Goal: Communication & Community: Answer question/provide support

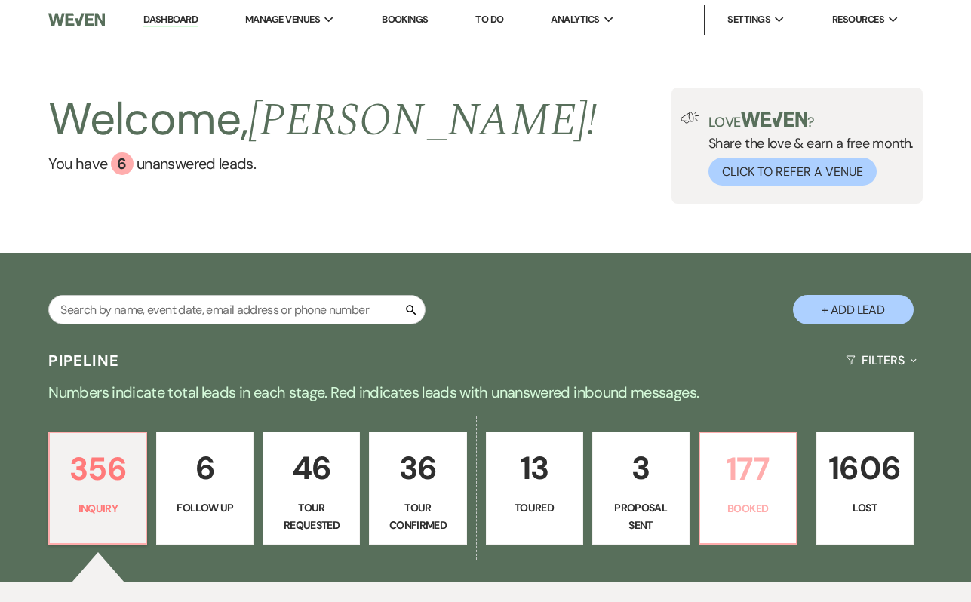
click at [735, 487] on p "177" at bounding box center [748, 469] width 78 height 51
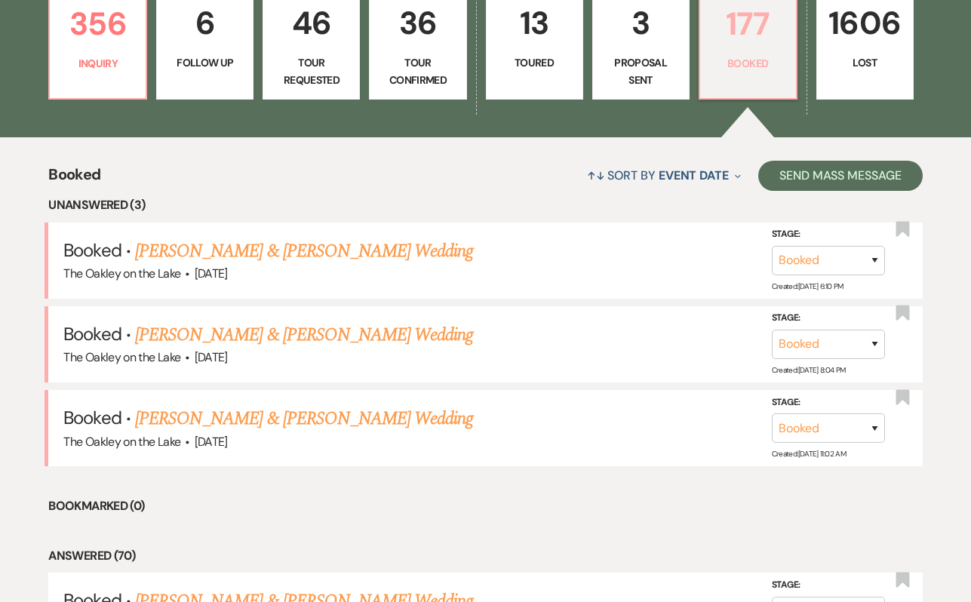
scroll to position [470, 0]
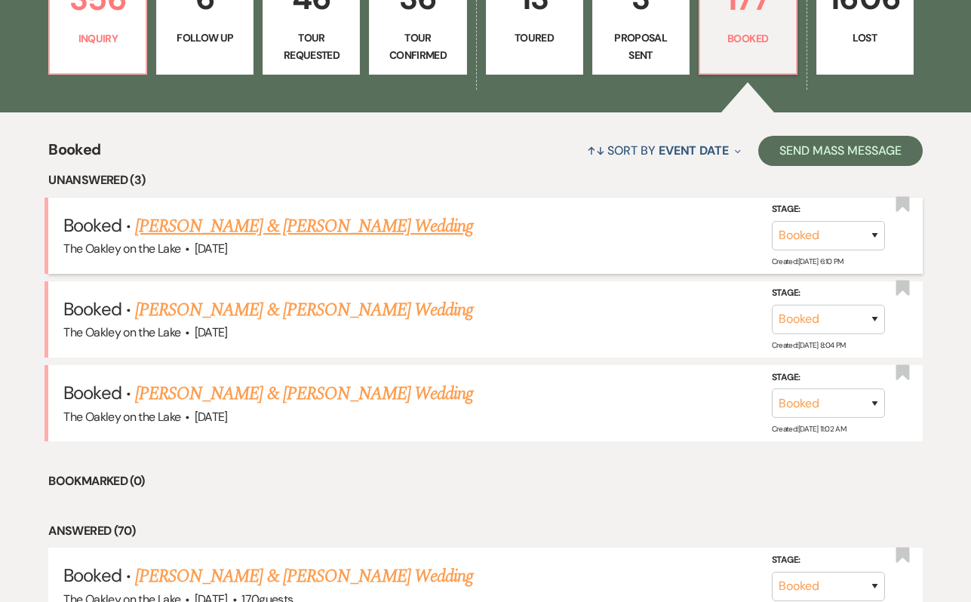
click at [321, 235] on link "[PERSON_NAME] & [PERSON_NAME] Wedding" at bounding box center [304, 226] width 338 height 27
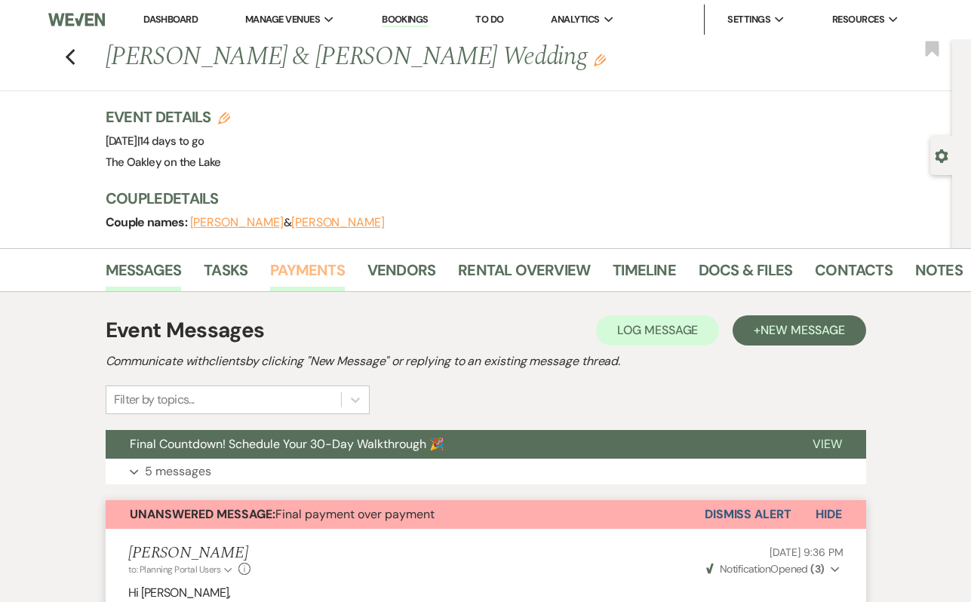
click at [308, 281] on link "Payments" at bounding box center [307, 274] width 75 height 33
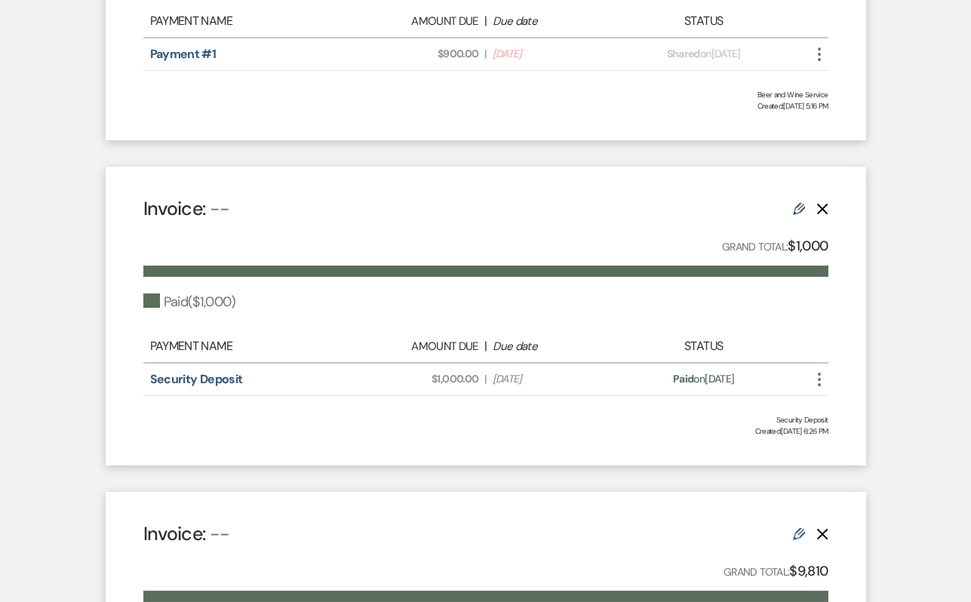
scroll to position [128, 0]
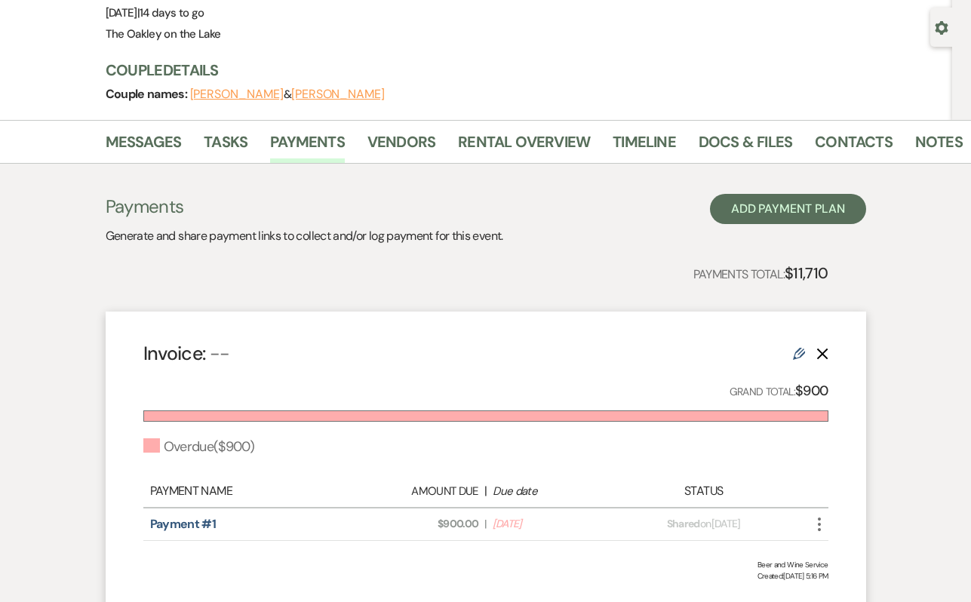
click at [815, 525] on icon "More" at bounding box center [820, 524] width 18 height 18
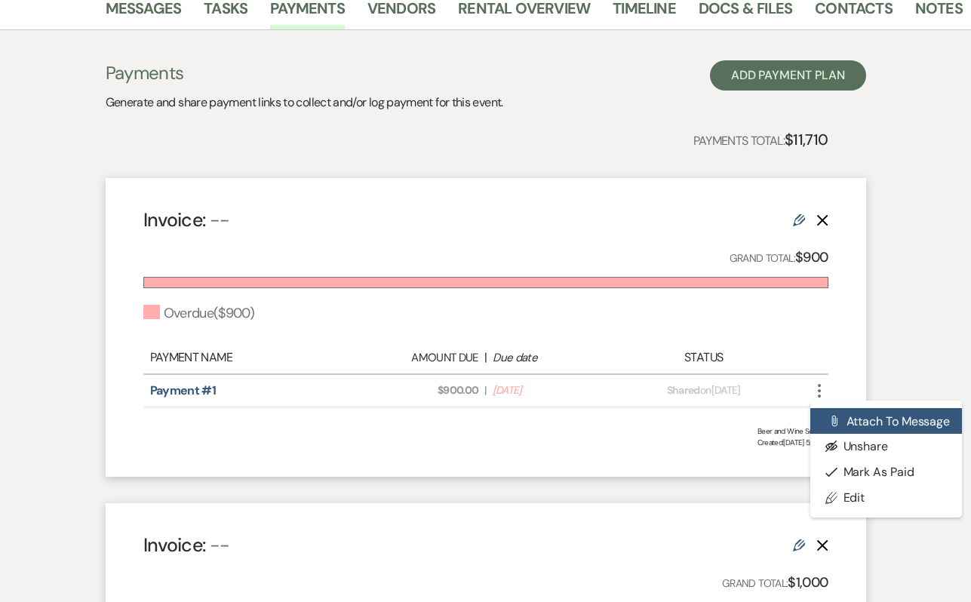
scroll to position [263, 0]
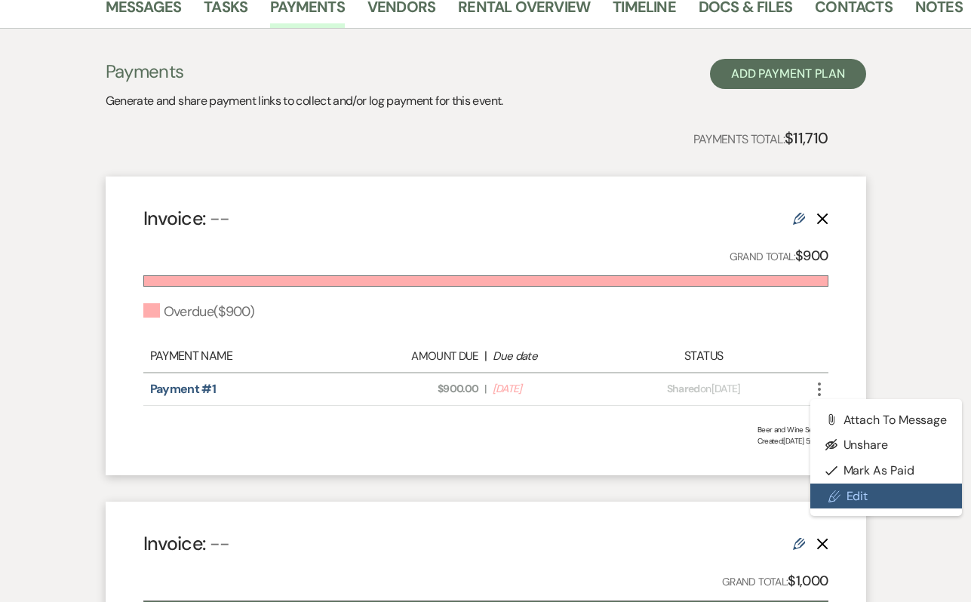
click at [866, 497] on link "Pencil Edit" at bounding box center [887, 497] width 152 height 26
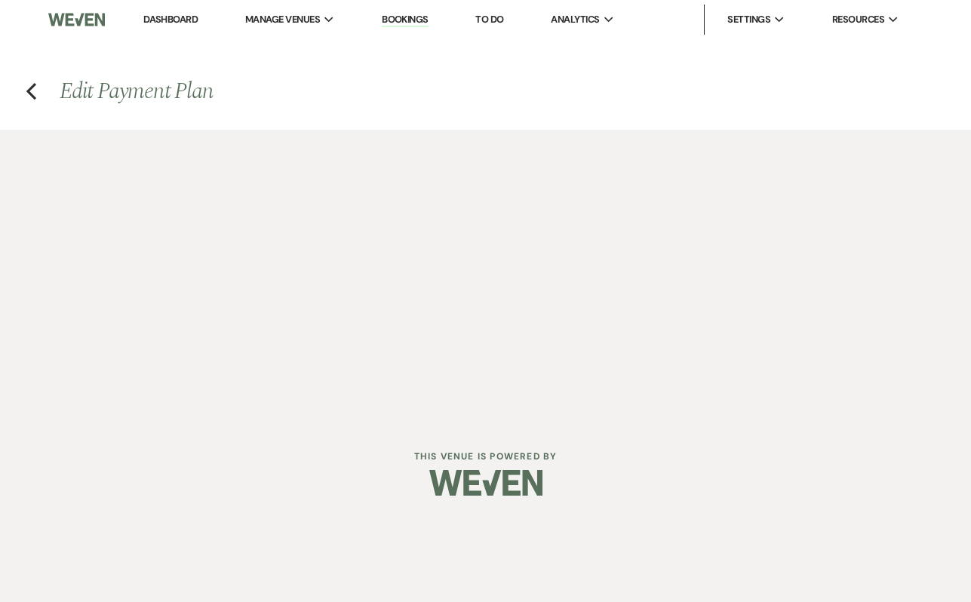
select select "2"
select select "percentage"
select select "true"
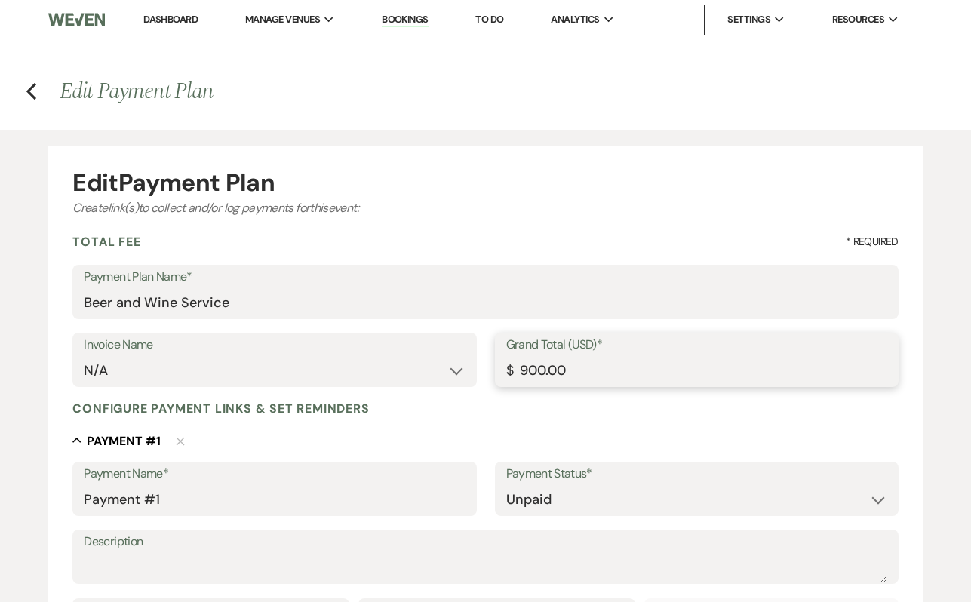
click at [528, 367] on input "900.00" at bounding box center [696, 370] width 381 height 29
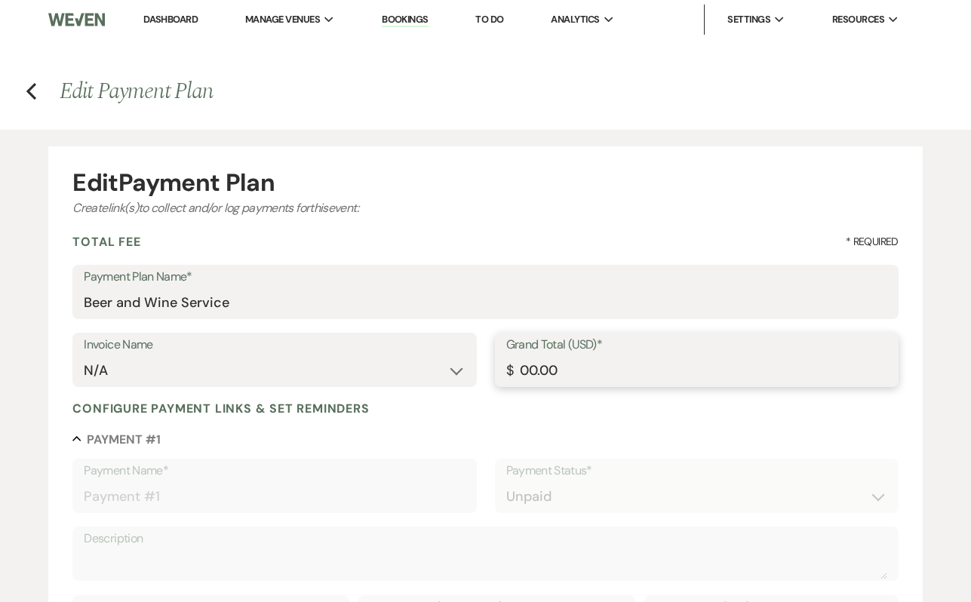
type input "600.00"
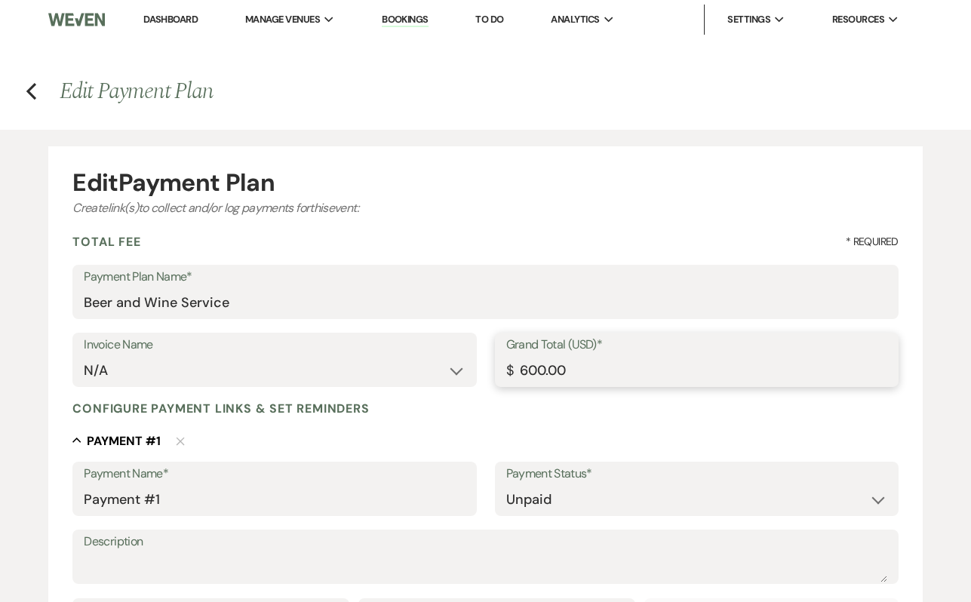
type input "600.00"
click at [546, 446] on div "Collapse Payment # 1 Delete" at bounding box center [485, 441] width 826 height 18
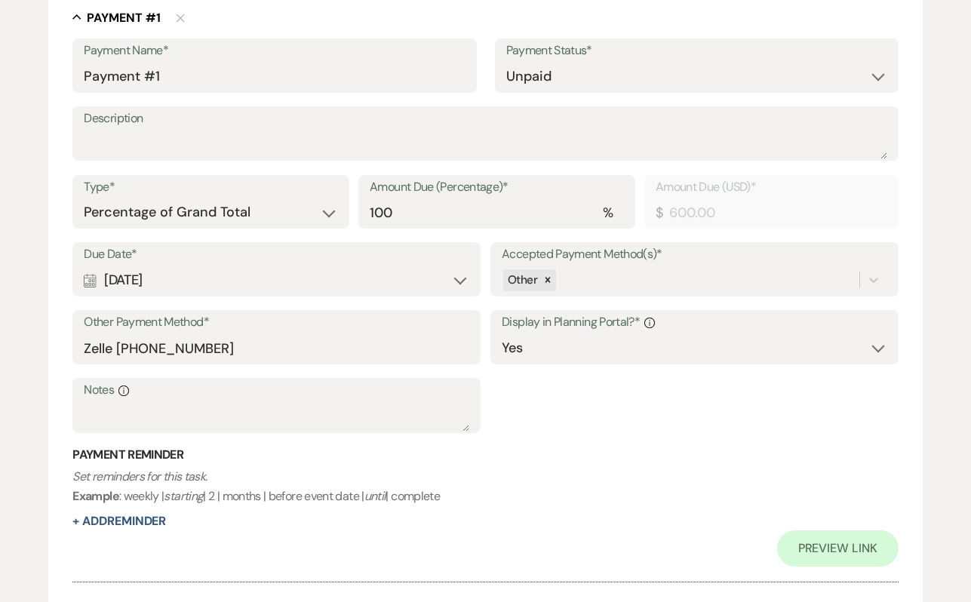
scroll to position [586, 0]
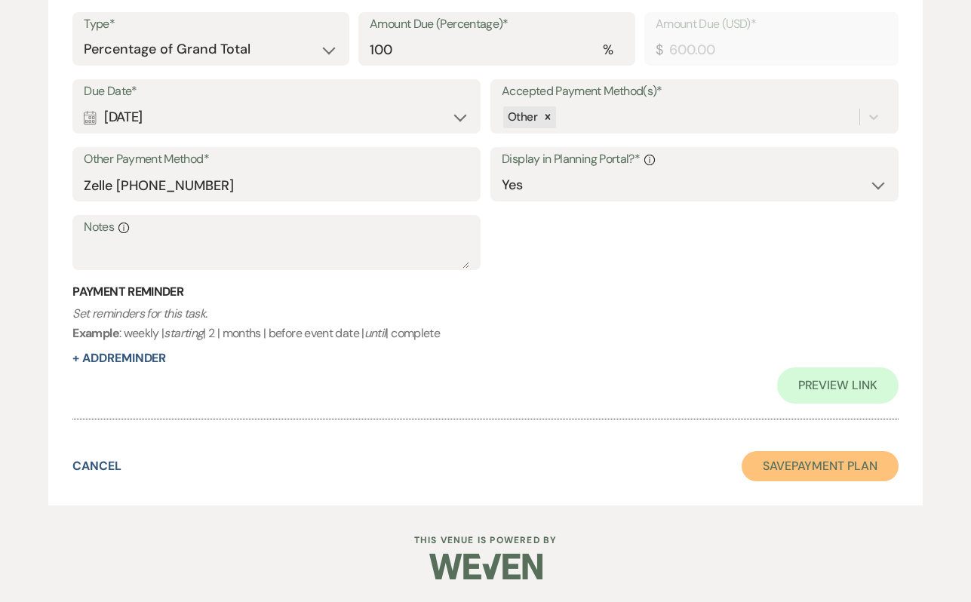
click at [834, 473] on button "Save Payment Plan" at bounding box center [820, 466] width 157 height 30
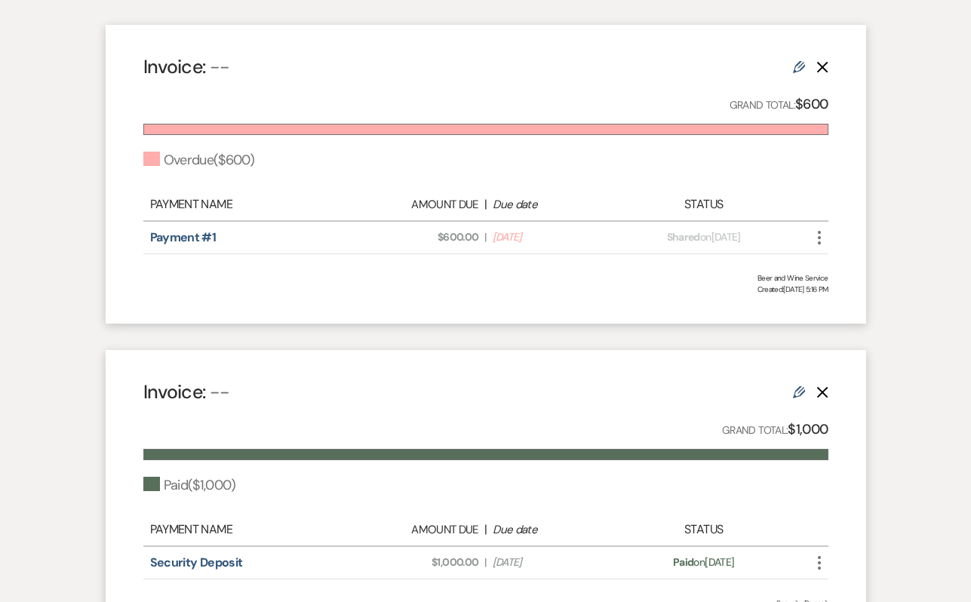
scroll to position [453, 0]
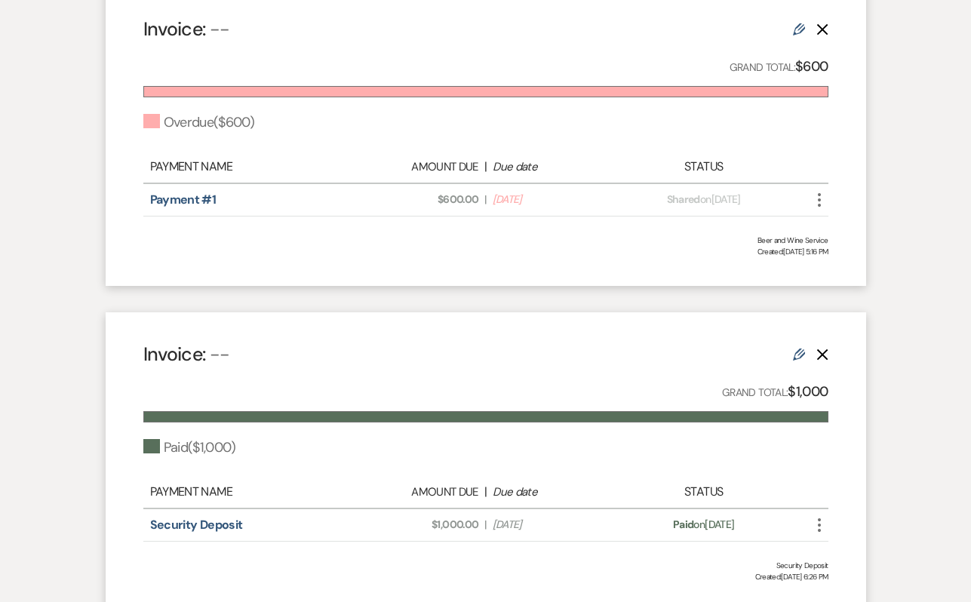
click at [820, 199] on use "button" at bounding box center [819, 200] width 3 height 14
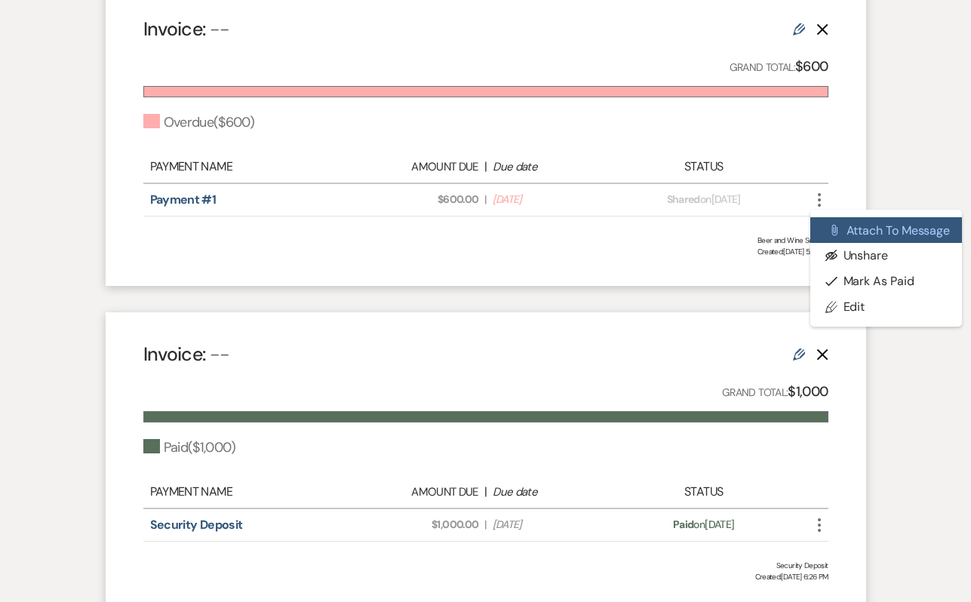
click at [866, 232] on button "Attach File Attach to Message" at bounding box center [887, 230] width 152 height 26
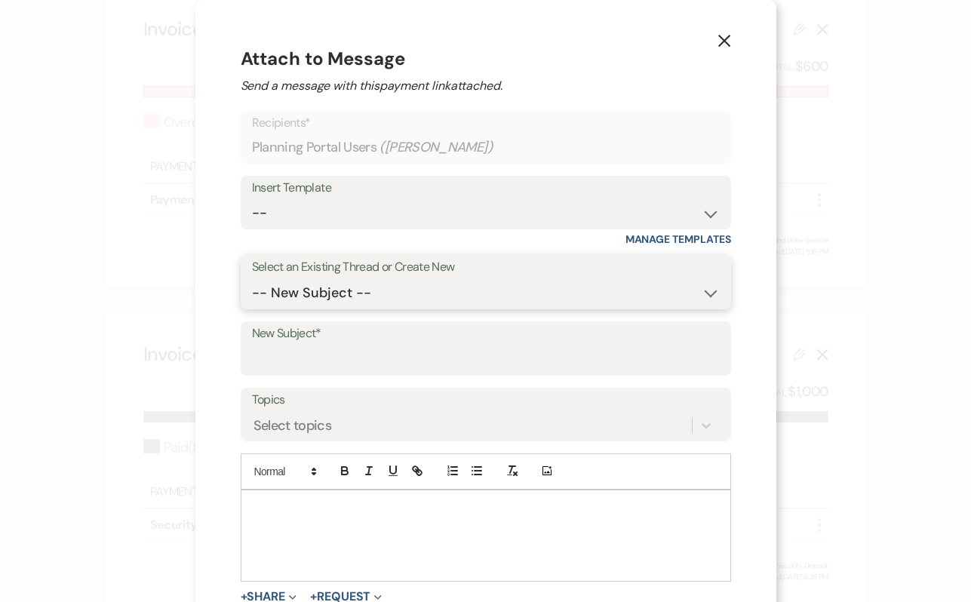
click at [337, 298] on select "-- New Subject -- Final Countdown! Schedule Your 30-Day Walkthrough 🎉 Final pay…" at bounding box center [486, 292] width 468 height 29
select select "442728"
click at [278, 278] on select "-- New Subject -- Final Countdown! Schedule Your 30-Day Walkthrough 🎉 Final pay…" at bounding box center [486, 292] width 468 height 29
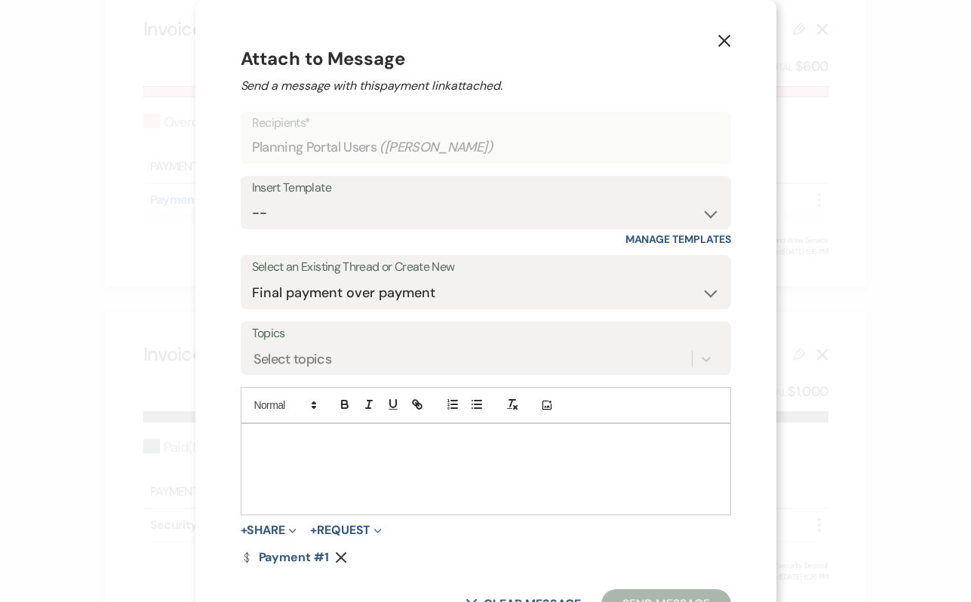
click at [313, 448] on p at bounding box center [486, 441] width 466 height 17
click at [383, 442] on p "Just changed it to Just Beer and Wine" at bounding box center [486, 441] width 466 height 17
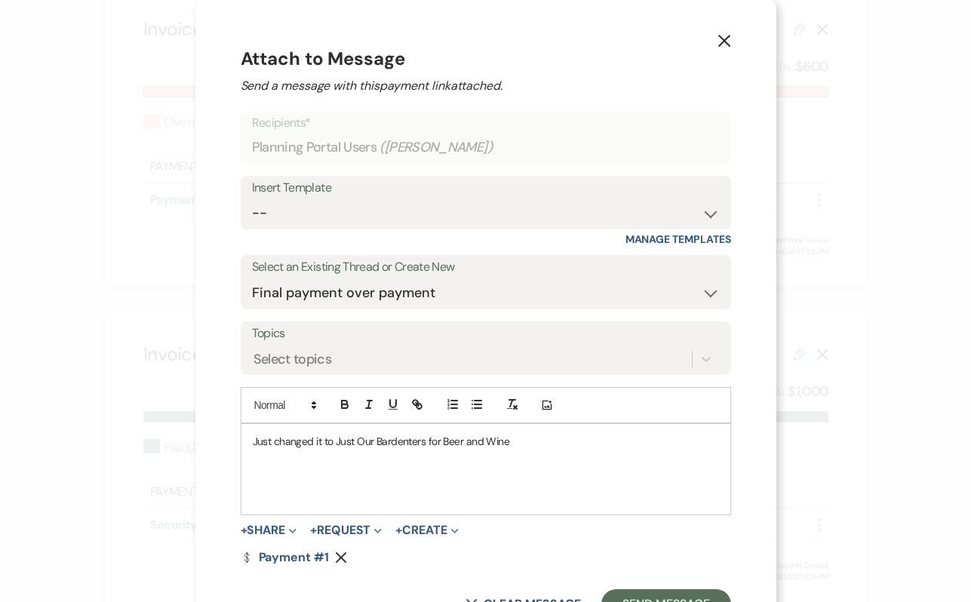
click at [420, 441] on p "Just changed it to Just Our Bardenters for Beer and Wine" at bounding box center [486, 441] width 466 height 17
click at [437, 443] on p "Just changed it to Just Our Bartenters for Beer and Wine" at bounding box center [486, 441] width 466 height 17
click at [618, 441] on p "Just changed it to Just Our Bartenders for Beer and Wine" at bounding box center [486, 441] width 466 height 17
click at [556, 446] on p "Just changed it to Just Our Bartenders for Beer and Wine! Apologires for the ov…" at bounding box center [486, 441] width 466 height 17
click at [681, 427] on div "Just changed it to Just Our Bartenders for Beer and Wine! Apologies for the ove…" at bounding box center [486, 469] width 489 height 91
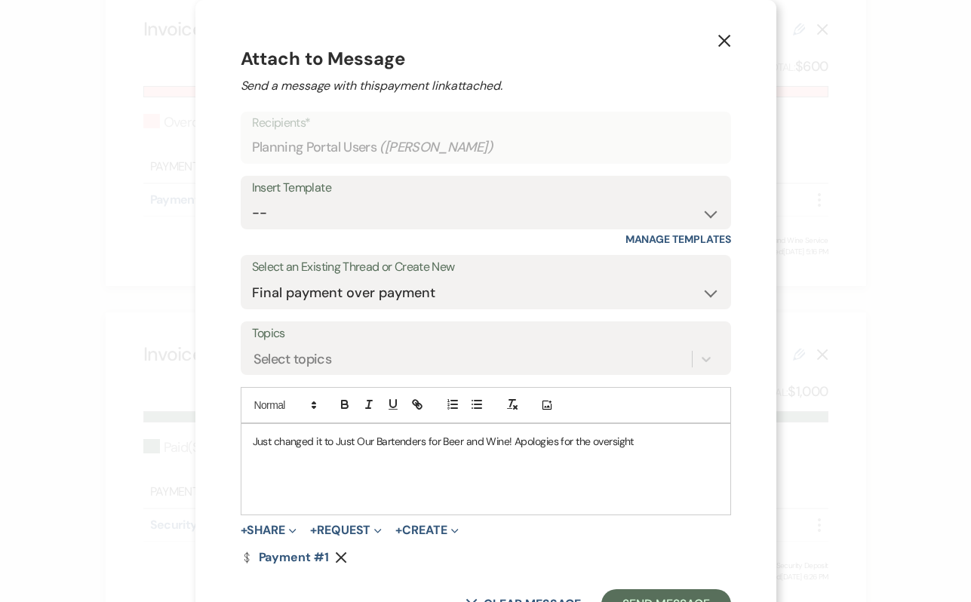
click at [682, 451] on div "Just changed it to Just Our Bartenders for Beer and Wine! Apologies for the ove…" at bounding box center [486, 469] width 489 height 91
click at [633, 443] on p "Just changed it to Just Our Bartenders for Beer and Wine! Apologies for the ove…" at bounding box center [486, 441] width 466 height 17
click at [641, 498] on div "Just changed it to Just Our Bartenders for Beer and Wine! Apologies for the ove…" at bounding box center [486, 469] width 489 height 91
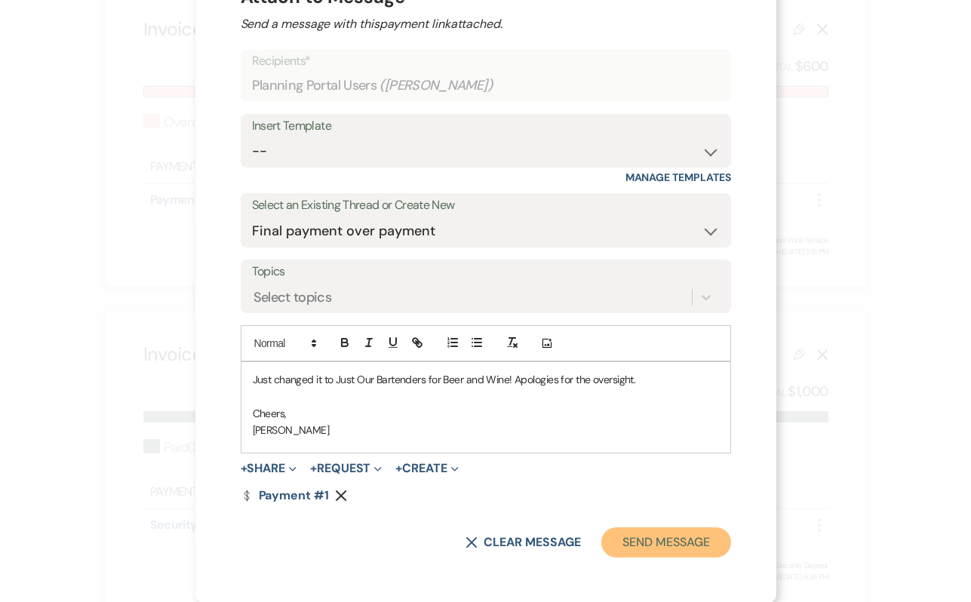
click at [674, 546] on button "Send Message" at bounding box center [665, 543] width 129 height 30
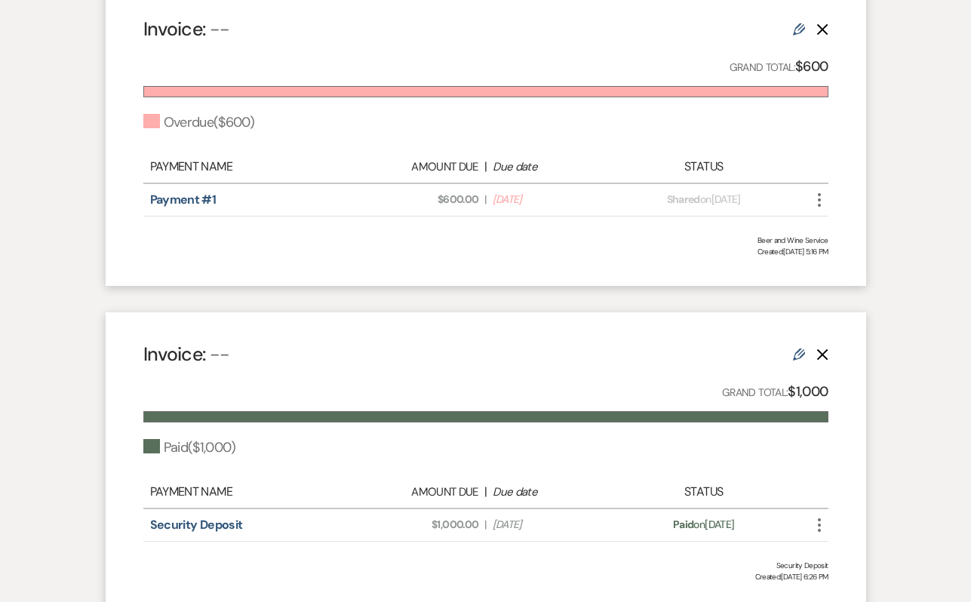
scroll to position [0, 0]
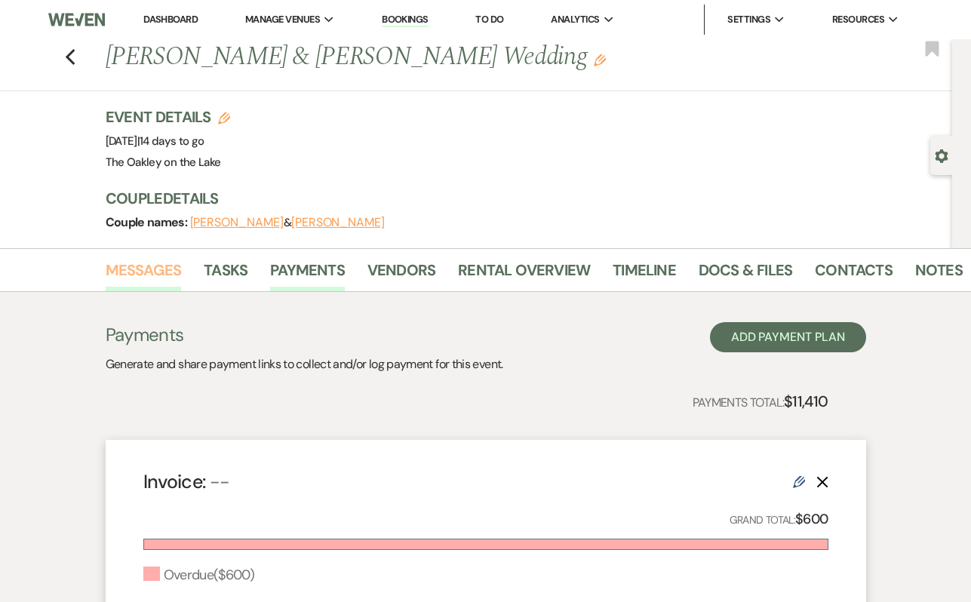
click at [155, 278] on link "Messages" at bounding box center [144, 274] width 76 height 33
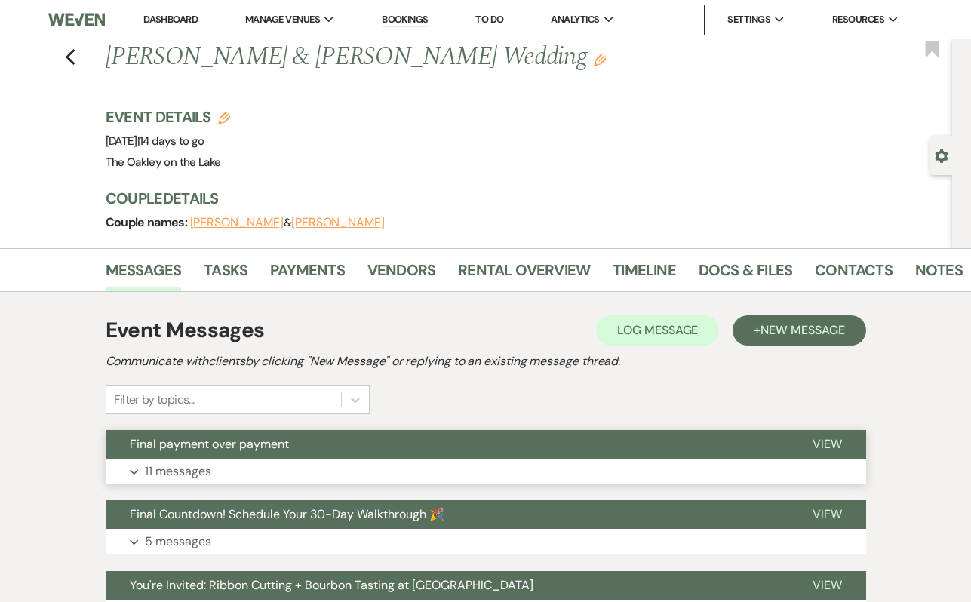
click at [328, 474] on button "Expand 11 messages" at bounding box center [486, 472] width 761 height 26
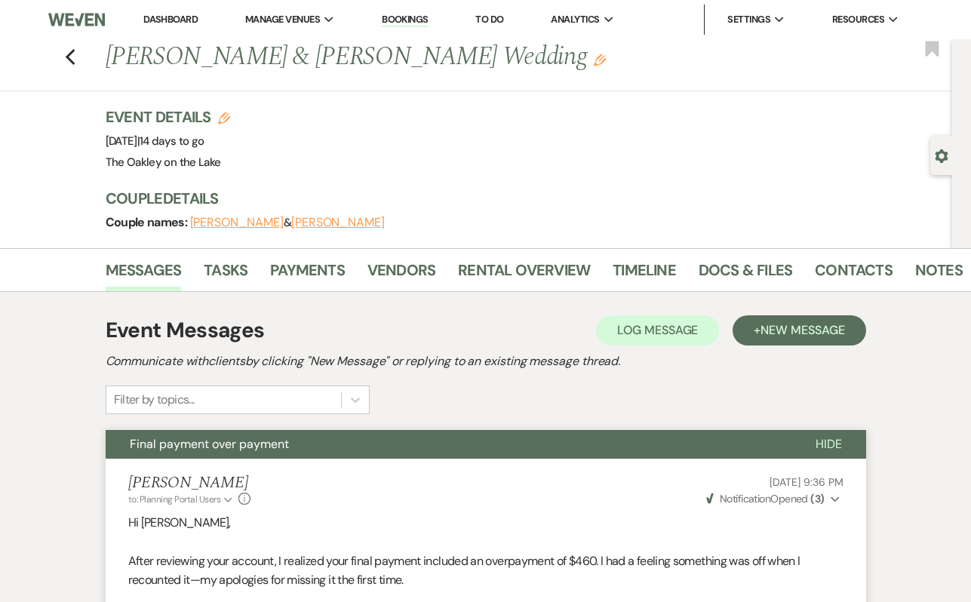
click at [63, 58] on div "Previous [PERSON_NAME] & [PERSON_NAME] Wedding Edit Bookmark" at bounding box center [472, 65] width 960 height 52
click at [309, 436] on button "Final payment over payment" at bounding box center [449, 444] width 686 height 29
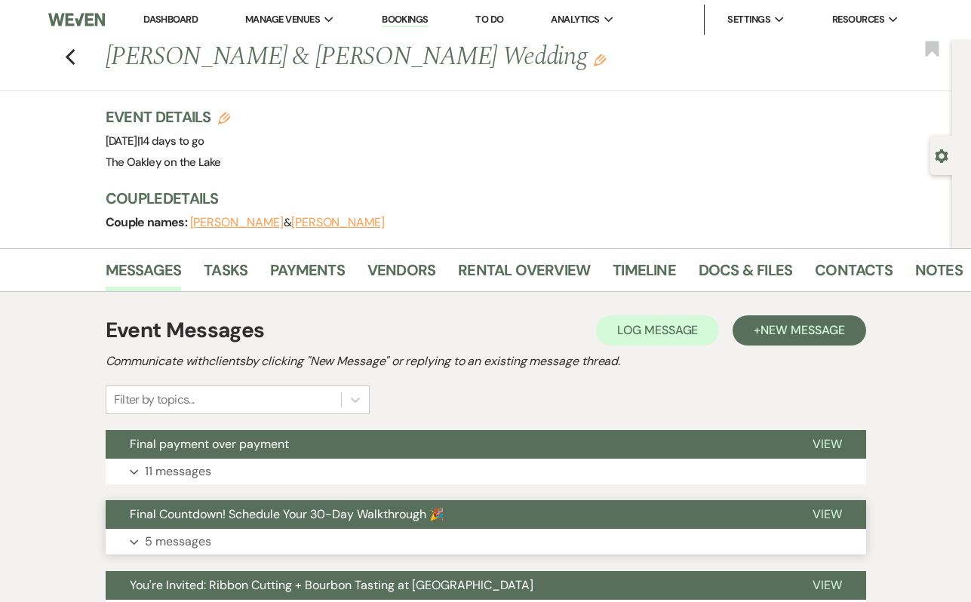
click at [291, 534] on button "Expand 5 messages" at bounding box center [486, 542] width 761 height 26
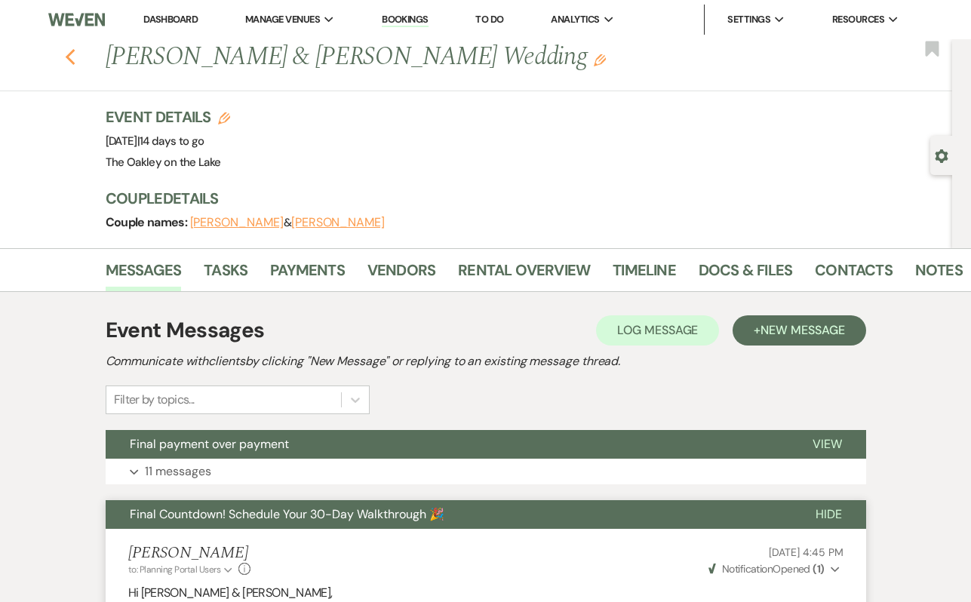
click at [71, 63] on icon "Previous" at bounding box center [70, 57] width 11 height 18
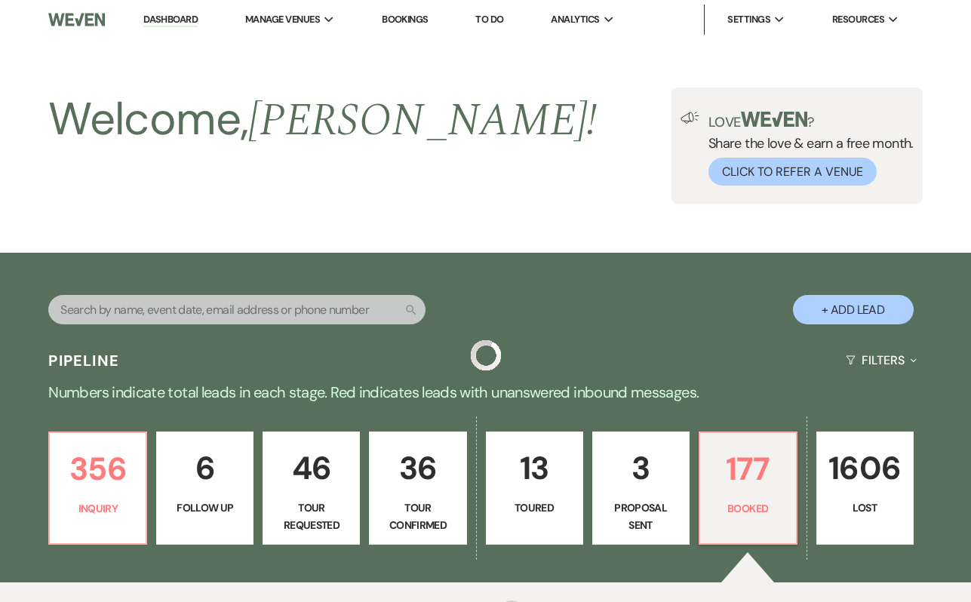
scroll to position [470, 0]
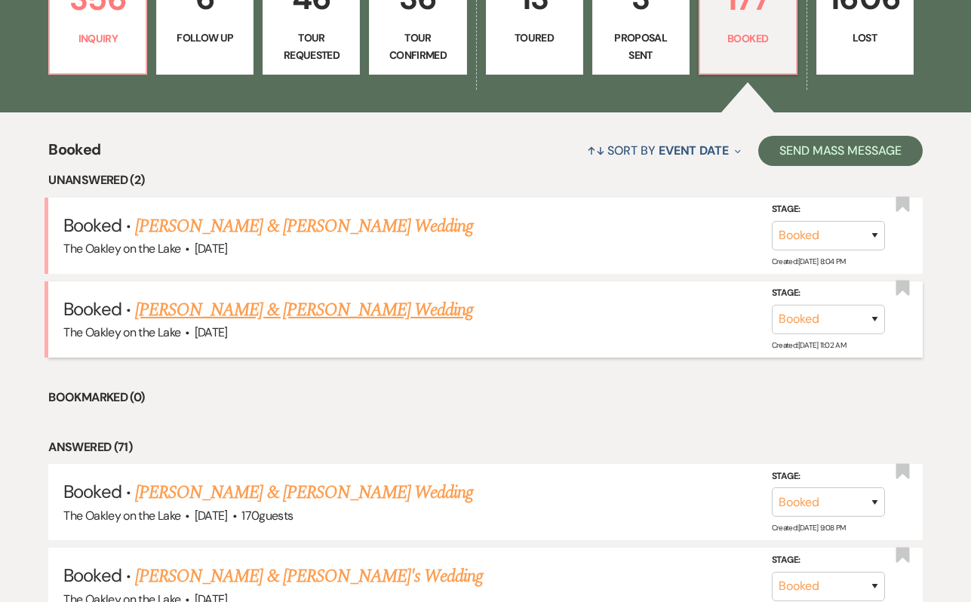
click at [303, 306] on link "[PERSON_NAME] & [PERSON_NAME] Wedding" at bounding box center [304, 310] width 338 height 27
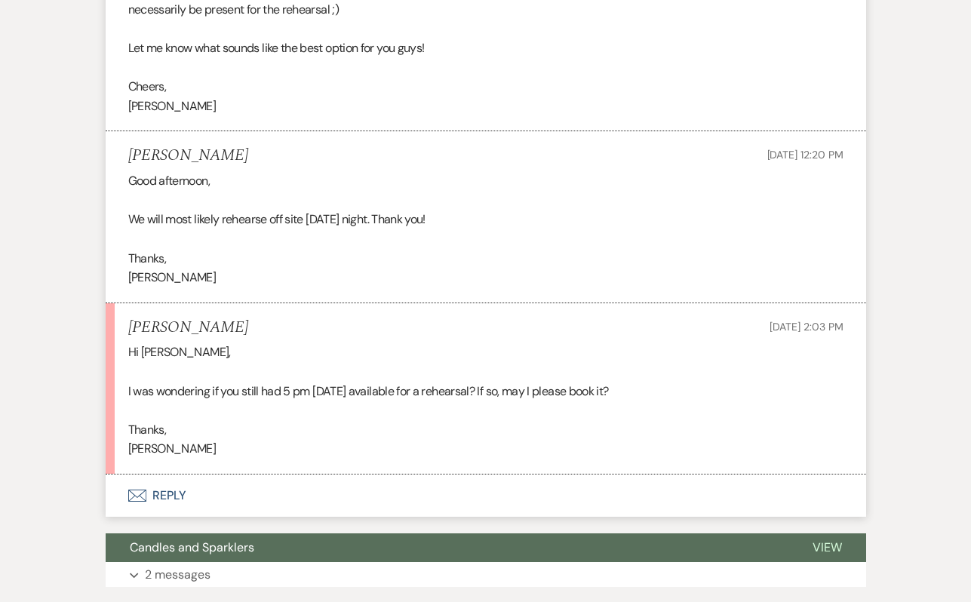
scroll to position [829, 0]
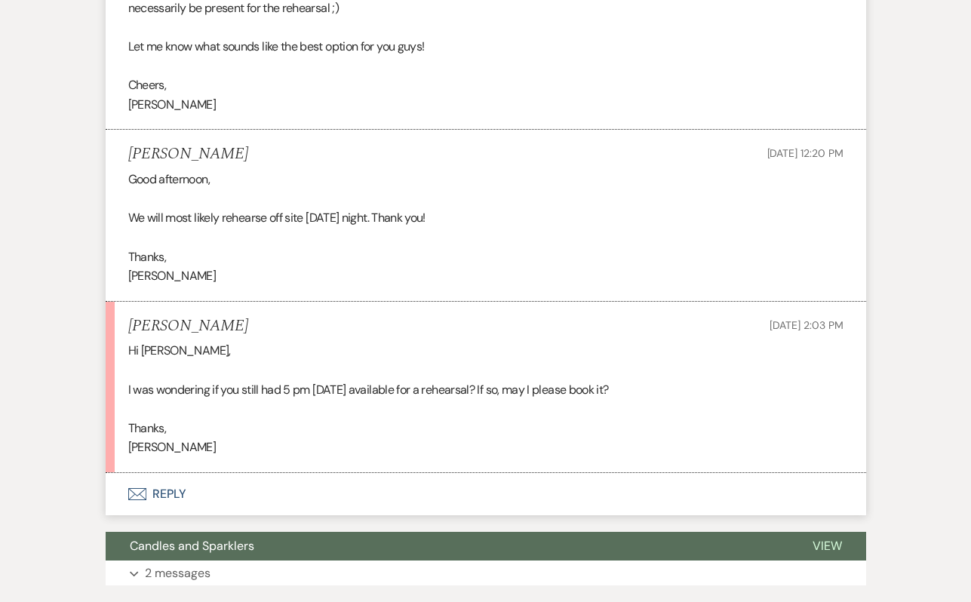
click at [152, 502] on button "Envelope Reply" at bounding box center [486, 494] width 761 height 42
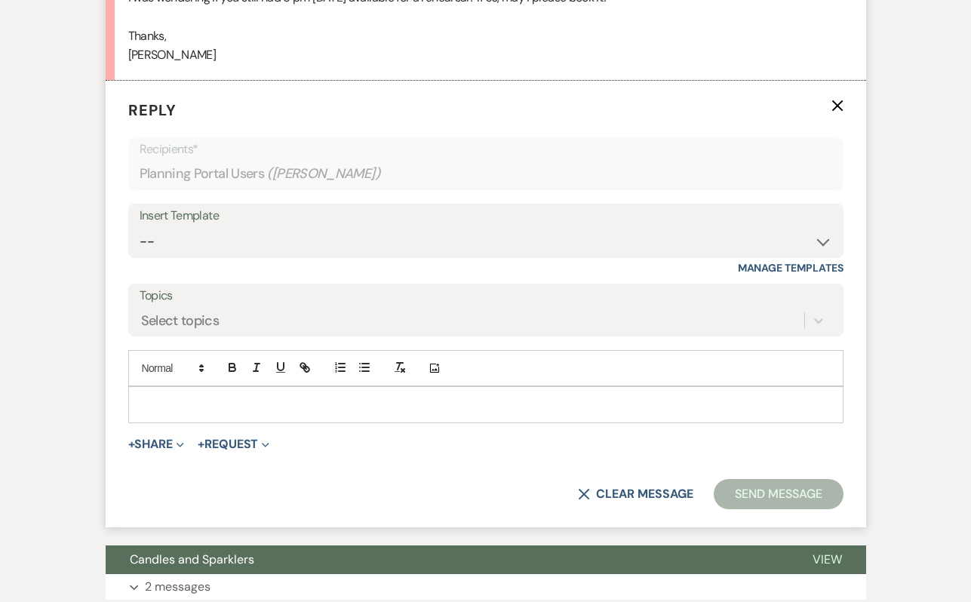
scroll to position [1225, 0]
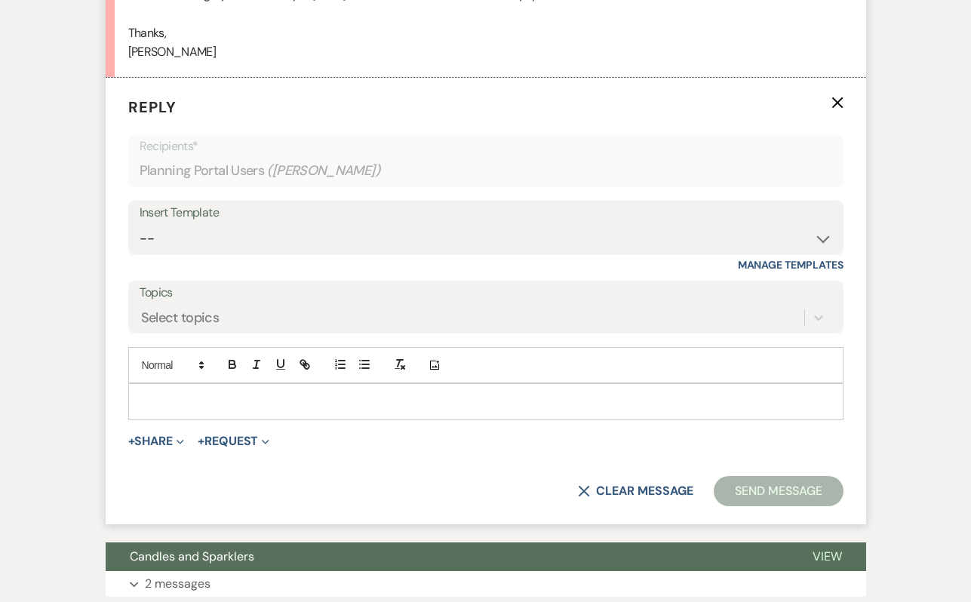
click at [142, 396] on p at bounding box center [485, 401] width 691 height 17
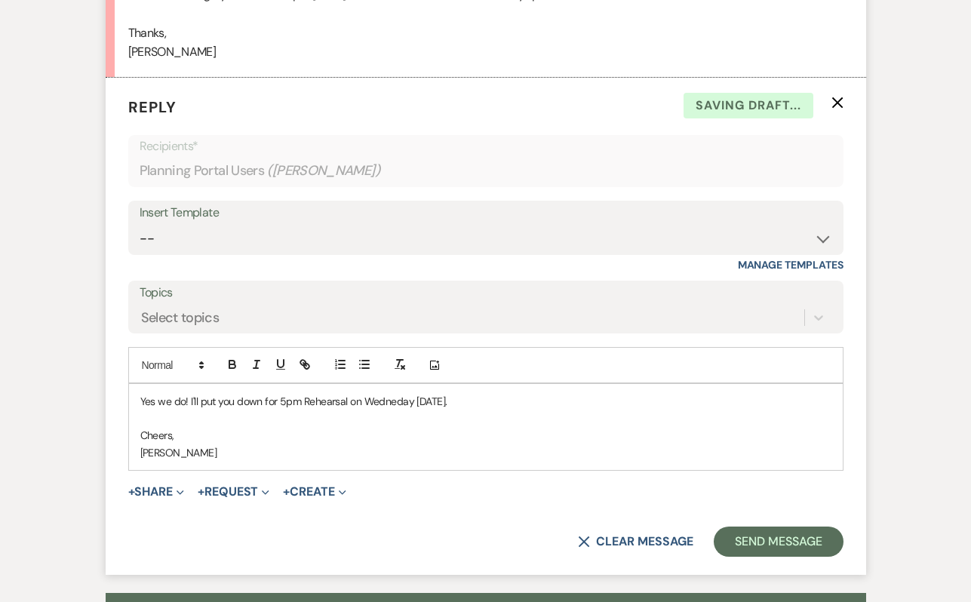
click at [383, 407] on p "Yes we do! I'll put you down for 5pm Rehearsal on Wedneday [DATE]." at bounding box center [485, 401] width 691 height 17
click at [395, 405] on p "Yes we do! I'll put you down for 5pm Rehearsal on Wedneday [DATE]." at bounding box center [485, 401] width 691 height 17
click at [293, 438] on p "Cheers," at bounding box center [485, 435] width 691 height 17
click at [301, 396] on p "Yes we do! I'll put you down for 5pm Rehearsal [DATE][DATE]." at bounding box center [485, 401] width 691 height 17
click at [360, 457] on p "[PERSON_NAME]" at bounding box center [485, 453] width 691 height 17
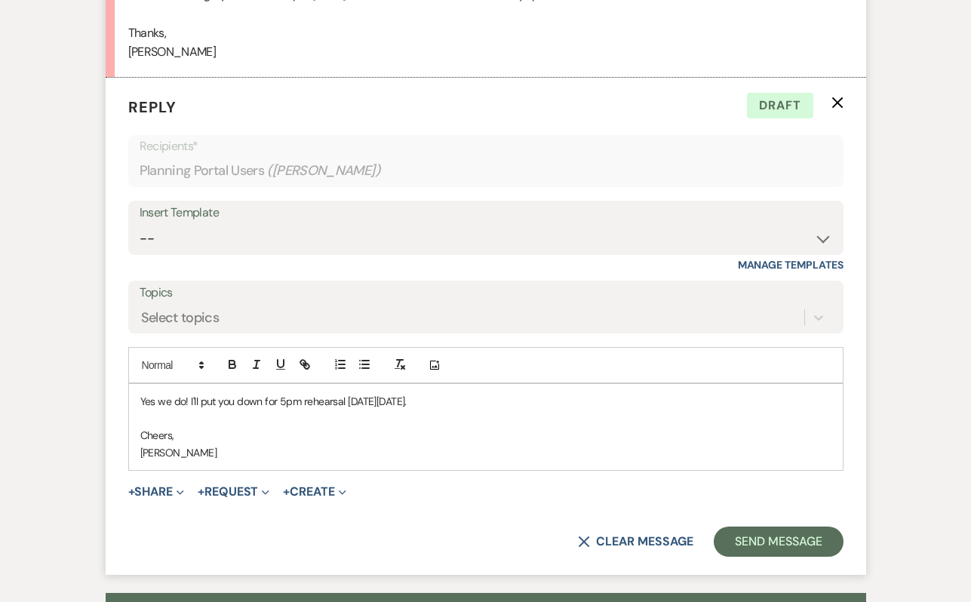
click at [504, 400] on p "Yes we do! I'll put you down for 5pm rehearsal [DATE][DATE]." at bounding box center [485, 401] width 691 height 17
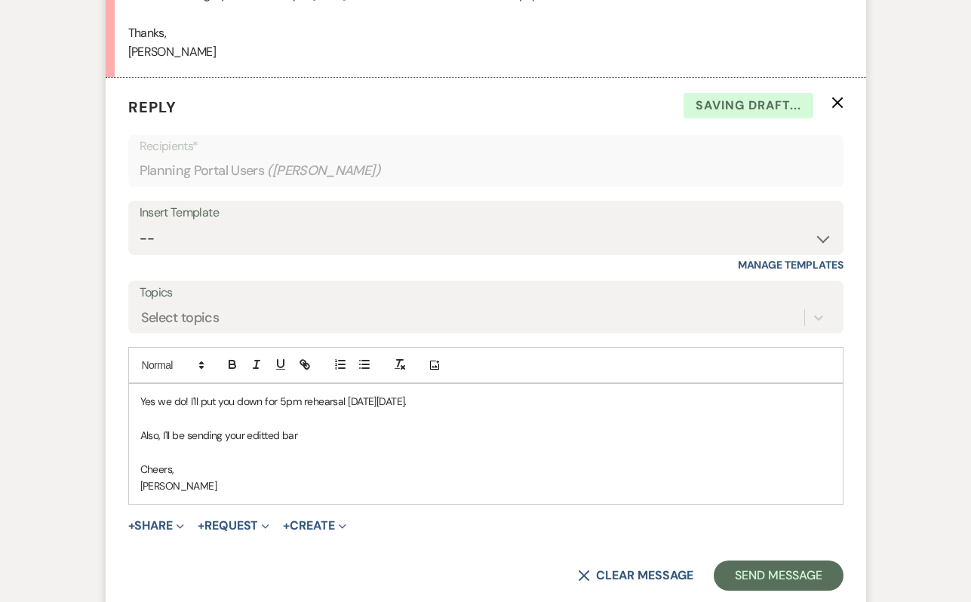
click at [261, 432] on p "Also, I'll be sending your editted bar" at bounding box center [485, 435] width 691 height 17
click at [319, 431] on p "Also, I'll be sending your edited bar" at bounding box center [485, 435] width 691 height 17
click at [780, 576] on button "Send Message" at bounding box center [778, 576] width 129 height 30
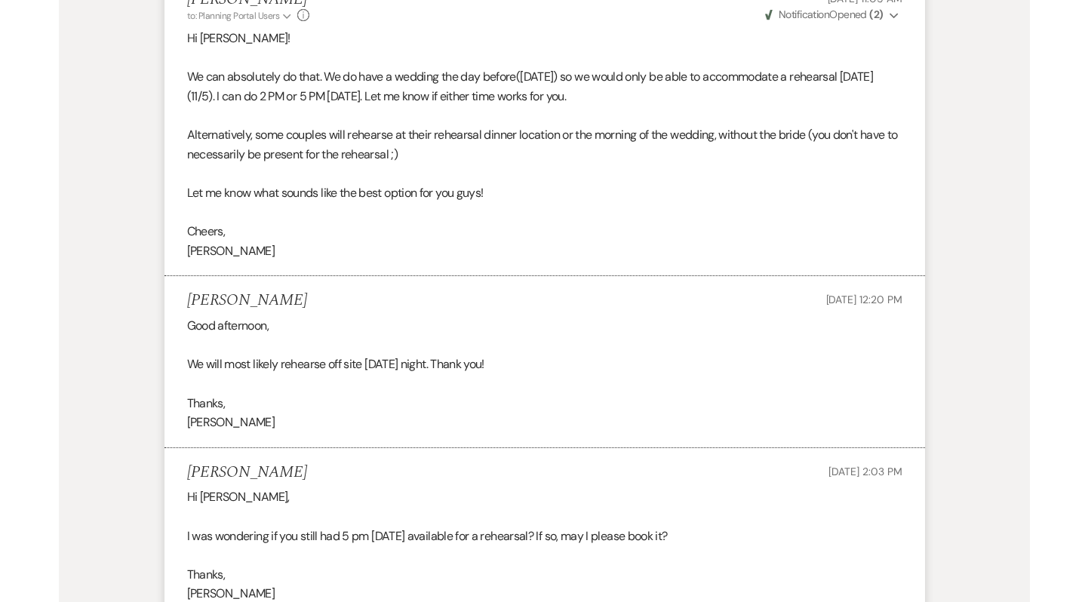
scroll to position [0, 0]
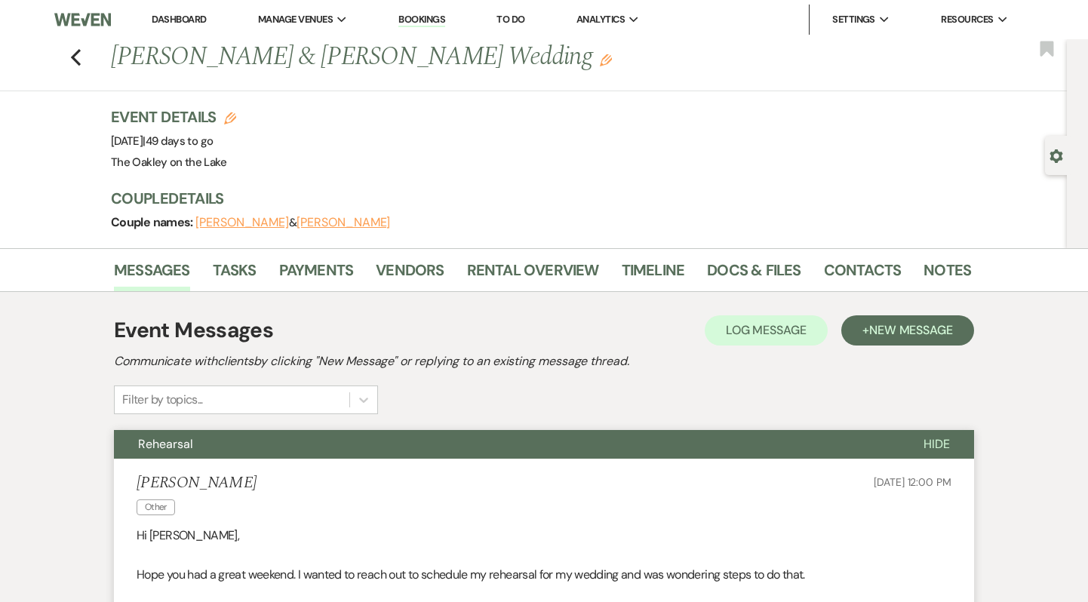
click at [199, 22] on link "Dashboard" at bounding box center [179, 19] width 54 height 13
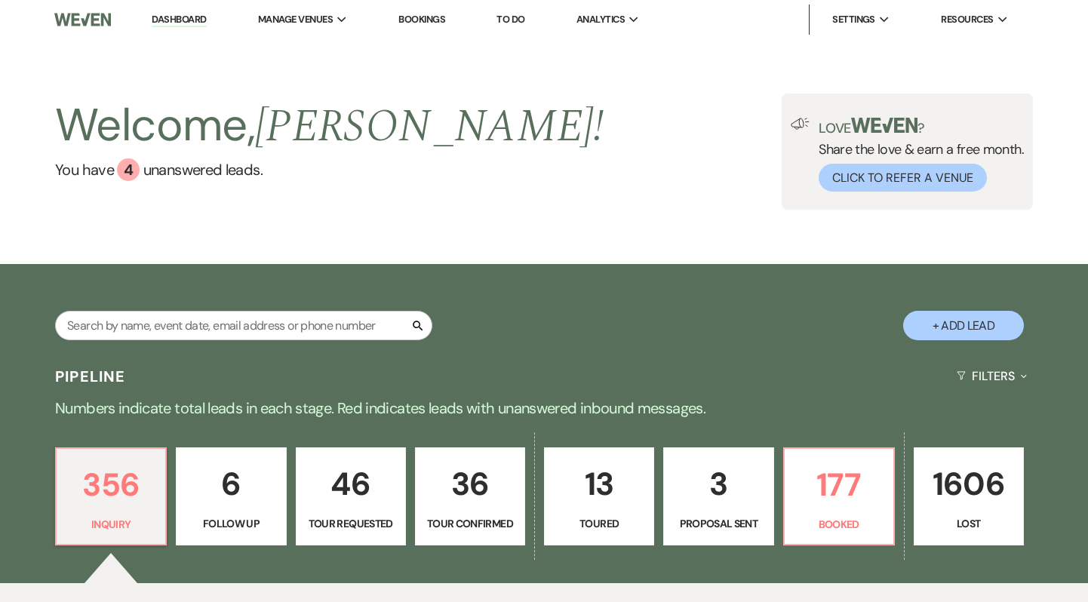
click at [428, 20] on link "Bookings" at bounding box center [421, 19] width 47 height 13
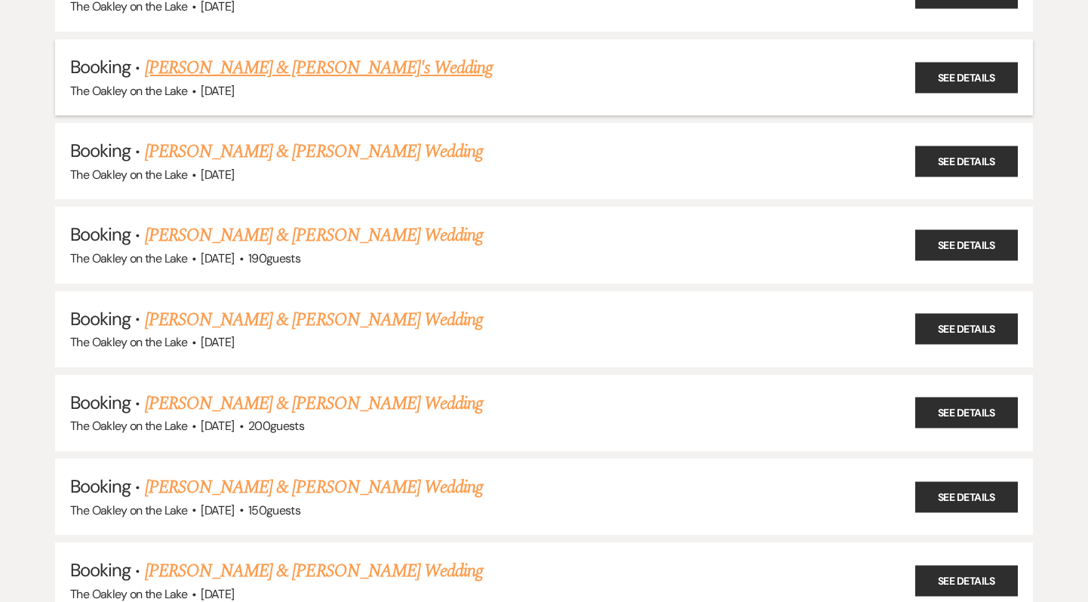
scroll to position [315, 0]
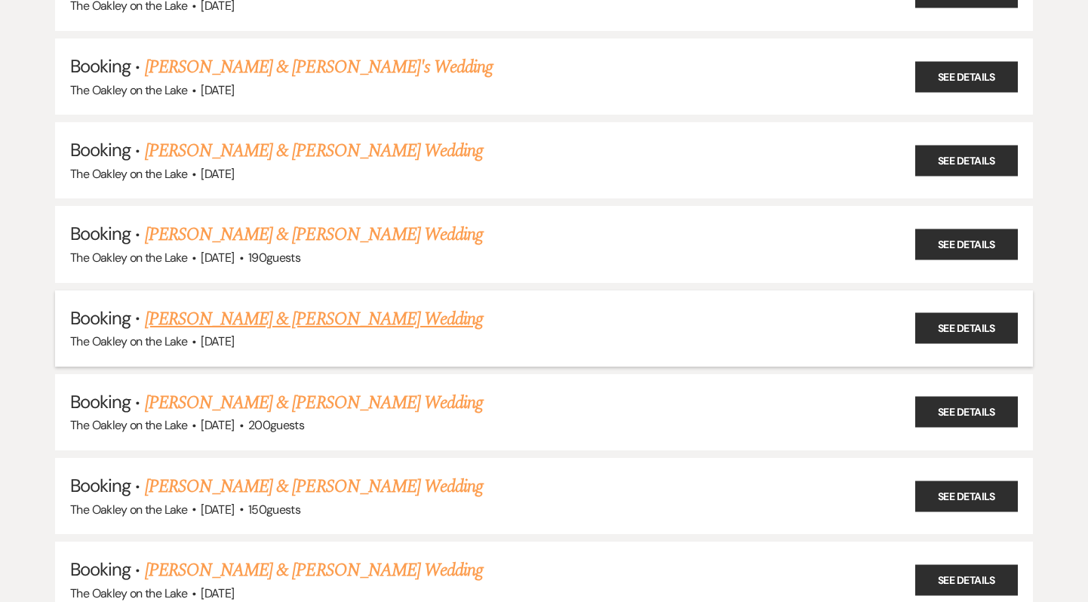
click at [343, 314] on link "[PERSON_NAME] & [PERSON_NAME] Wedding" at bounding box center [314, 319] width 338 height 27
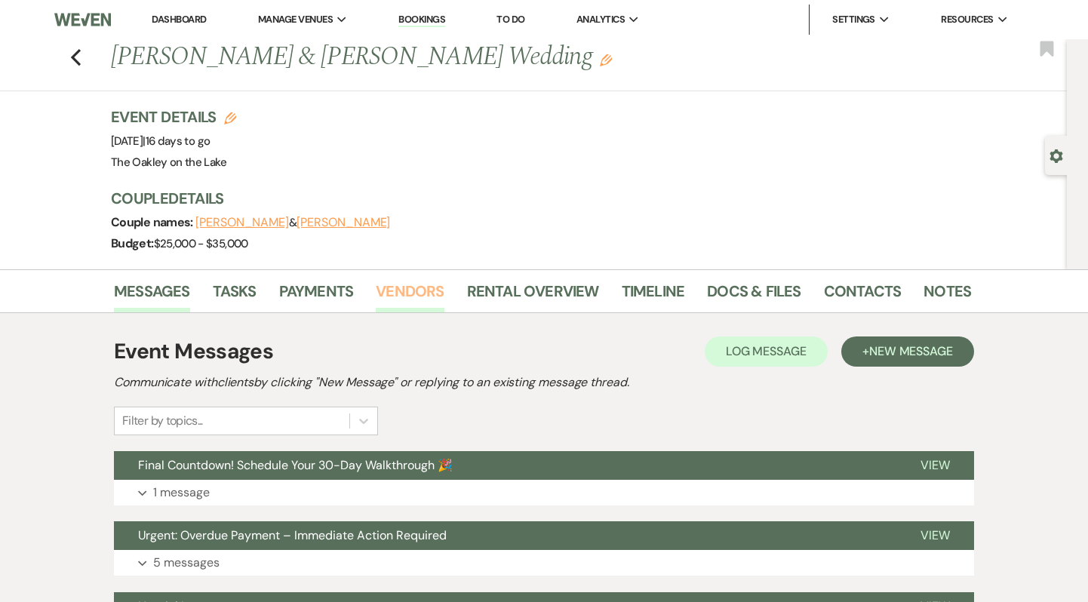
click at [426, 297] on link "Vendors" at bounding box center [410, 295] width 68 height 33
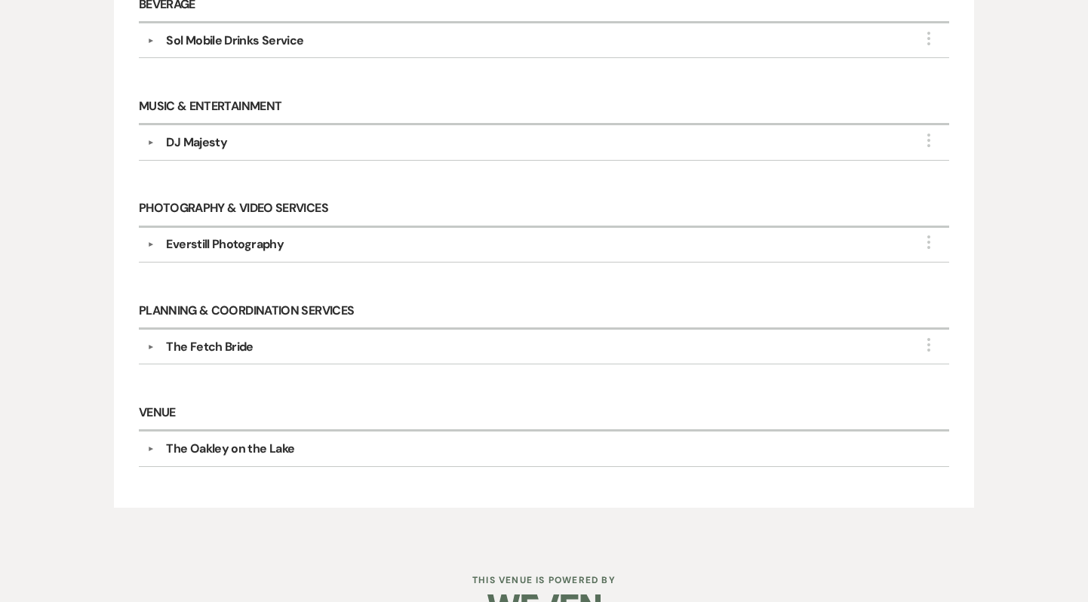
scroll to position [439, 0]
click at [147, 242] on button "▼" at bounding box center [150, 244] width 18 height 8
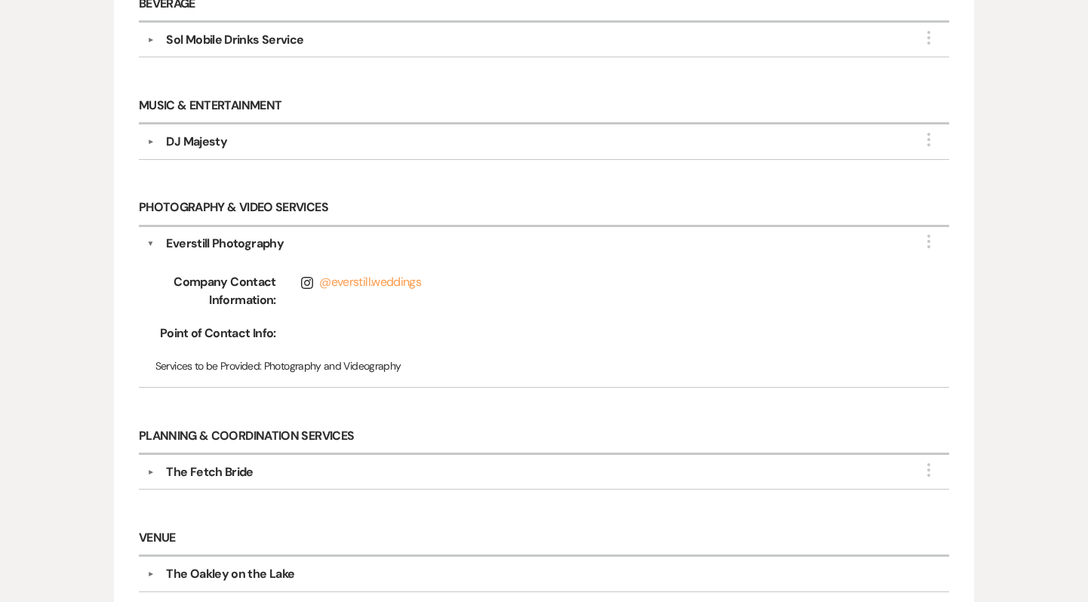
click at [149, 138] on button "▼" at bounding box center [150, 142] width 18 height 8
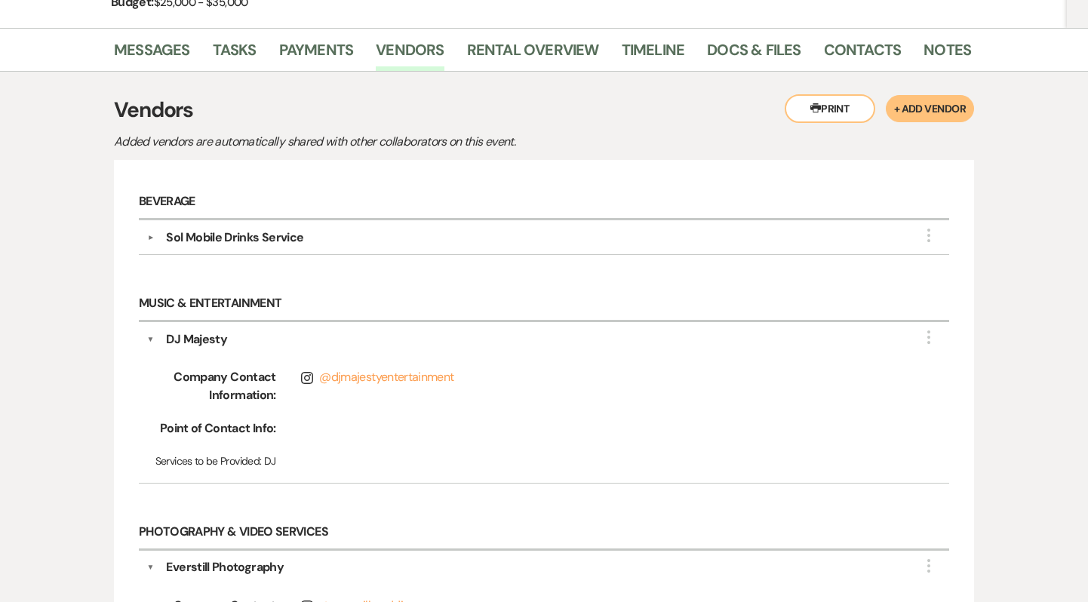
scroll to position [246, 0]
